Goal: Task Accomplishment & Management: Manage account settings

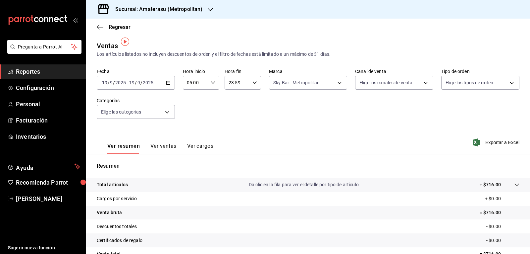
scroll to position [4, 0]
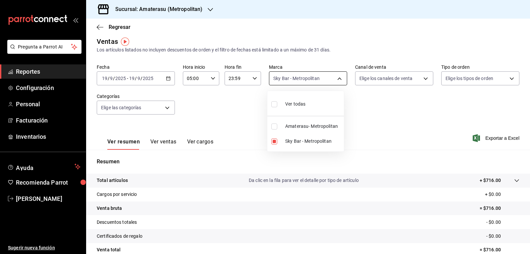
click at [292, 79] on body "Pregunta a Parrot AI Reportes Configuración Personal Facturación Inventarios Ay…" at bounding box center [265, 127] width 530 height 254
click at [273, 140] on input "checkbox" at bounding box center [274, 141] width 6 height 6
checkbox input "false"
click at [274, 127] on input "checkbox" at bounding box center [274, 126] width 6 height 6
checkbox input "true"
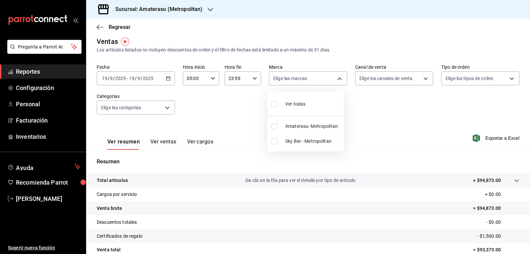
type input "e4cd7fcb-d45b-43ae-a99f-ad4ccfcd9032"
click at [354, 146] on div at bounding box center [265, 127] width 530 height 254
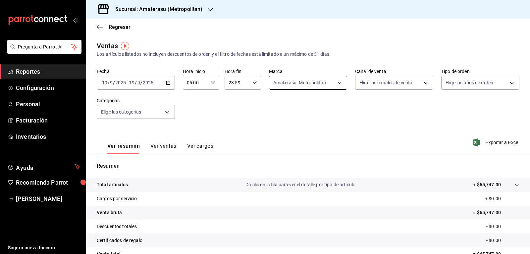
click at [292, 77] on body "Pregunta a Parrot AI Reportes Configuración Personal Facturación Inventarios Ay…" at bounding box center [265, 127] width 530 height 254
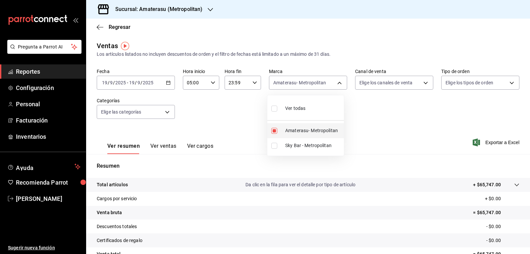
click at [276, 131] on input "checkbox" at bounding box center [274, 131] width 6 height 6
checkbox input "false"
click at [275, 147] on input "checkbox" at bounding box center [274, 146] width 6 height 6
checkbox input "true"
type input "f3afaab8-8c3d-4e49-a299-af9bdf6027b2"
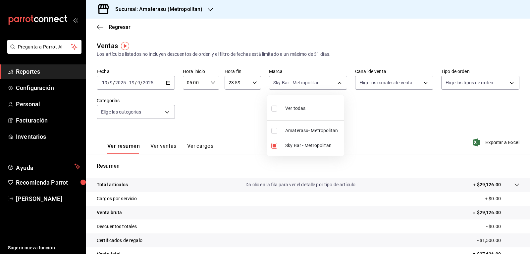
click at [351, 134] on div at bounding box center [265, 127] width 530 height 254
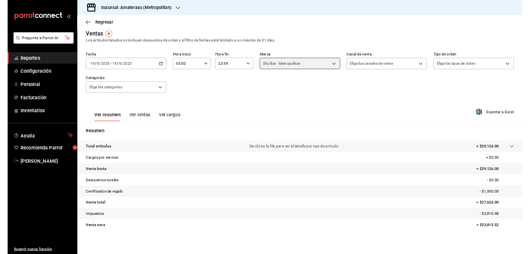
scroll to position [4, 0]
